Goal: Information Seeking & Learning: Learn about a topic

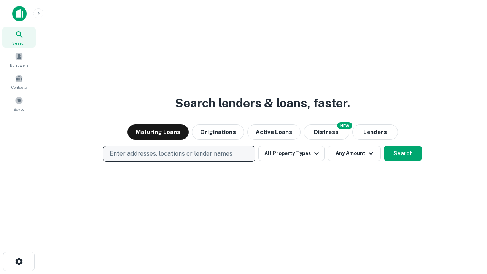
click at [179, 154] on p "Enter addresses, locations or lender names" at bounding box center [171, 153] width 123 height 9
type input "**********"
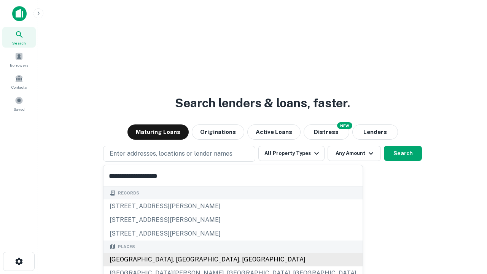
click at [182, 260] on div "[GEOGRAPHIC_DATA], [GEOGRAPHIC_DATA], [GEOGRAPHIC_DATA]" at bounding box center [233, 260] width 259 height 14
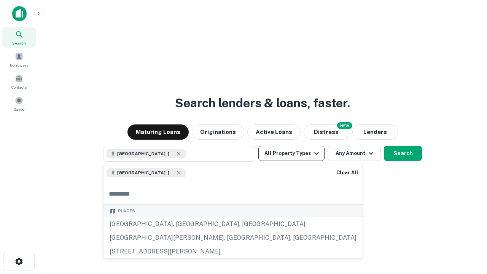
click at [292, 153] on button "All Property Types" at bounding box center [291, 153] width 66 height 15
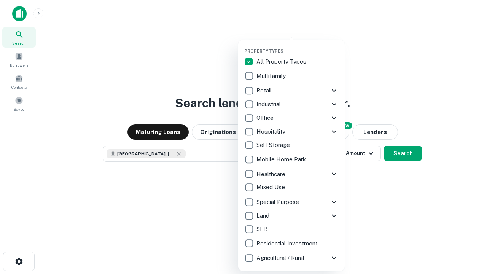
click at [298, 46] on button "button" at bounding box center [297, 46] width 107 height 0
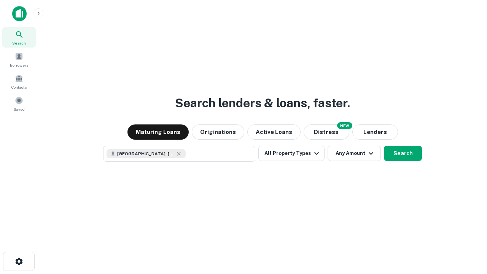
scroll to position [12, 0]
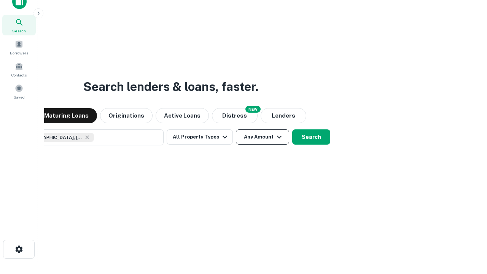
click at [236, 129] on button "Any Amount" at bounding box center [262, 136] width 53 height 15
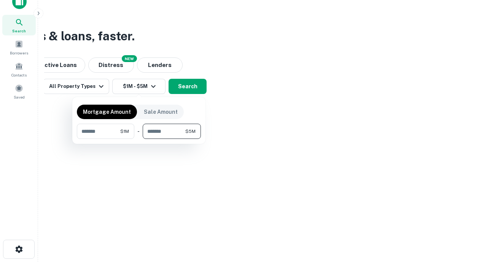
type input "*******"
click at [139, 139] on button "button" at bounding box center [139, 139] width 124 height 0
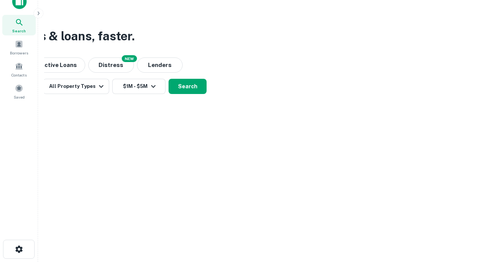
scroll to position [12, 0]
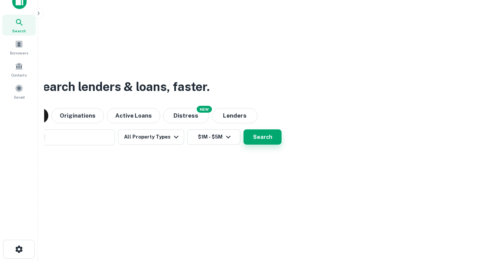
click at [244, 129] on button "Search" at bounding box center [263, 136] width 38 height 15
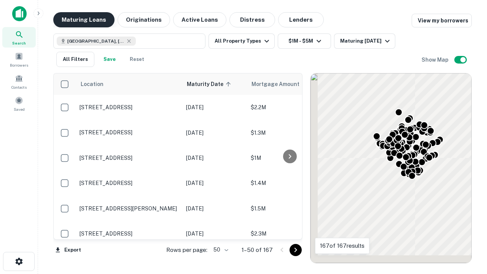
click at [84, 20] on button "Maturing Loans" at bounding box center [83, 19] width 61 height 15
